Goal: Task Accomplishment & Management: Use online tool/utility

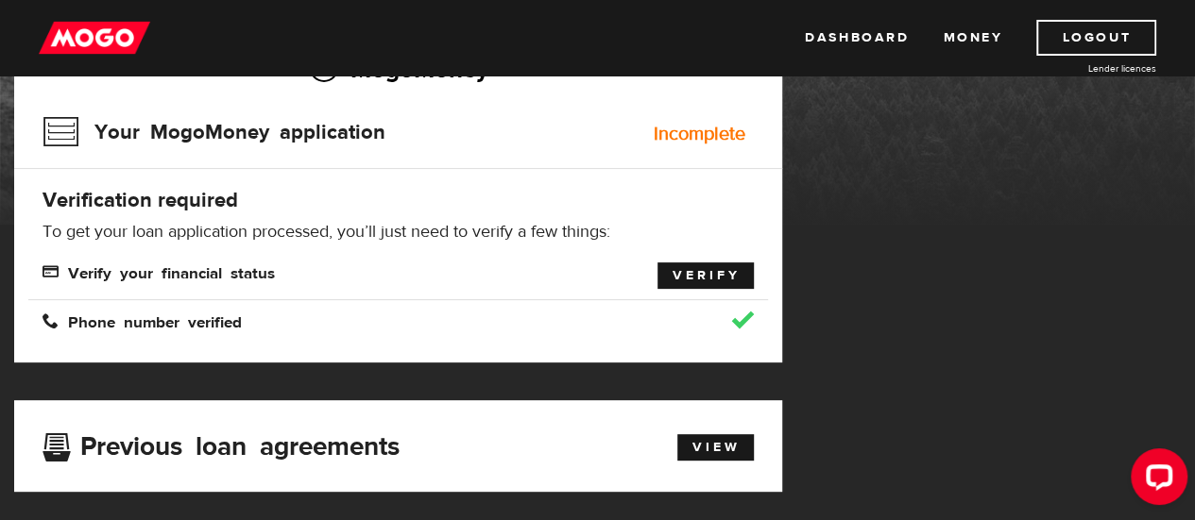
scroll to position [94, 0]
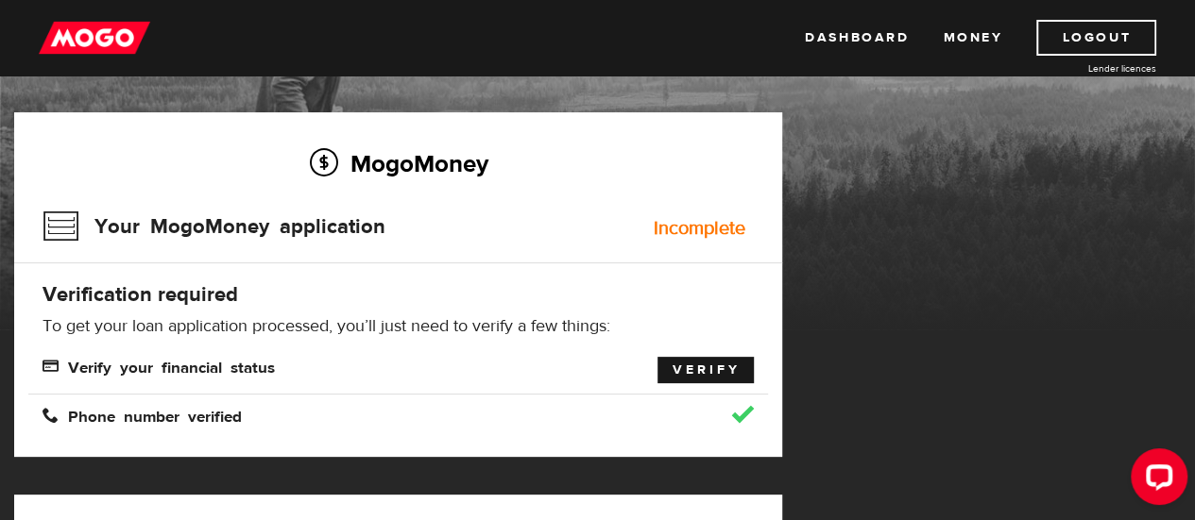
click at [687, 358] on link "Verify" at bounding box center [705, 370] width 96 height 26
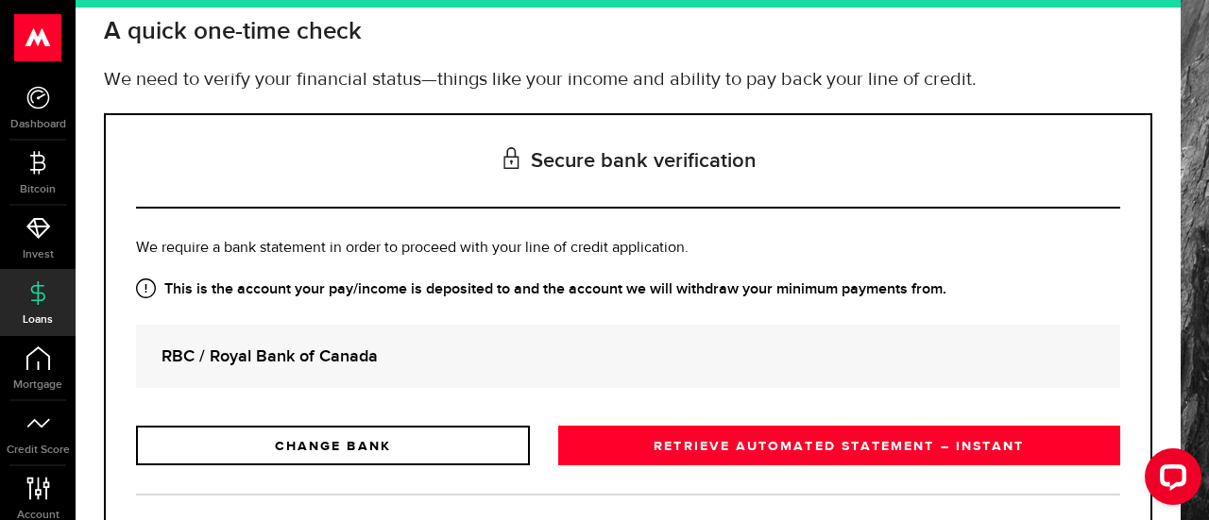
scroll to position [223, 0]
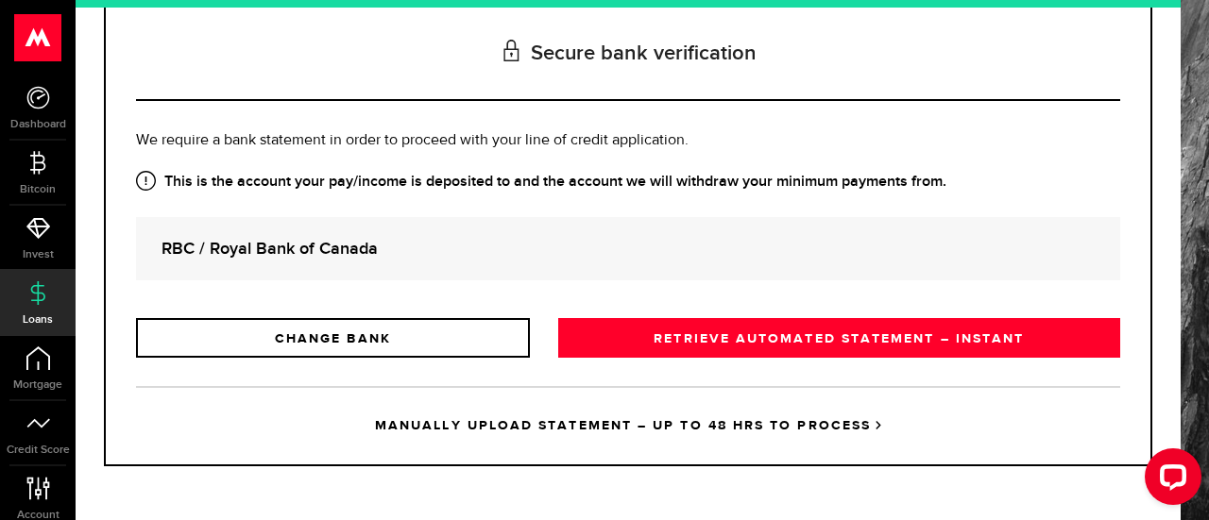
click at [45, 288] on icon at bounding box center [38, 293] width 24 height 24
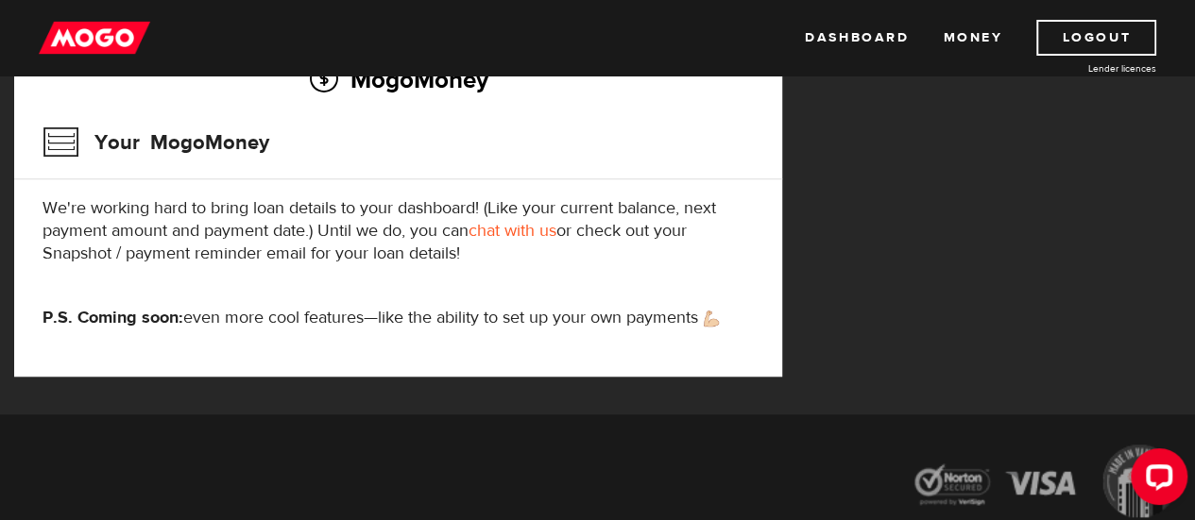
scroll to position [661, 0]
